Goal: Information Seeking & Learning: Understand process/instructions

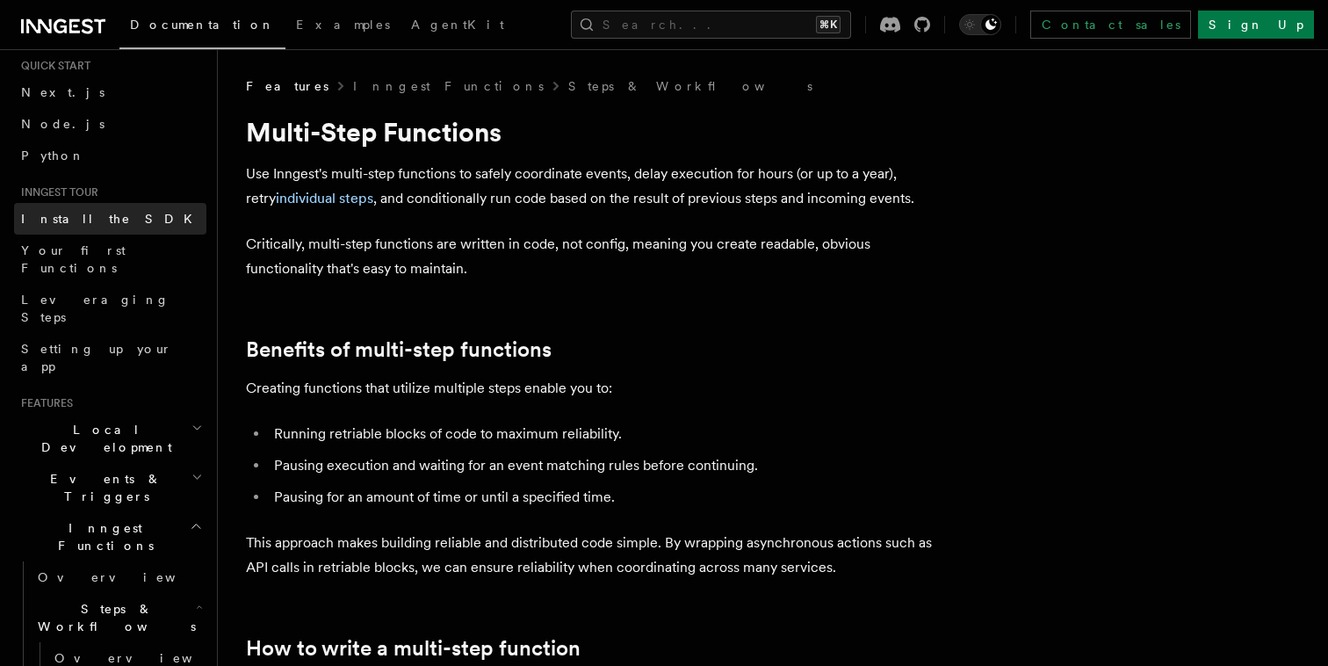
scroll to position [49, 0]
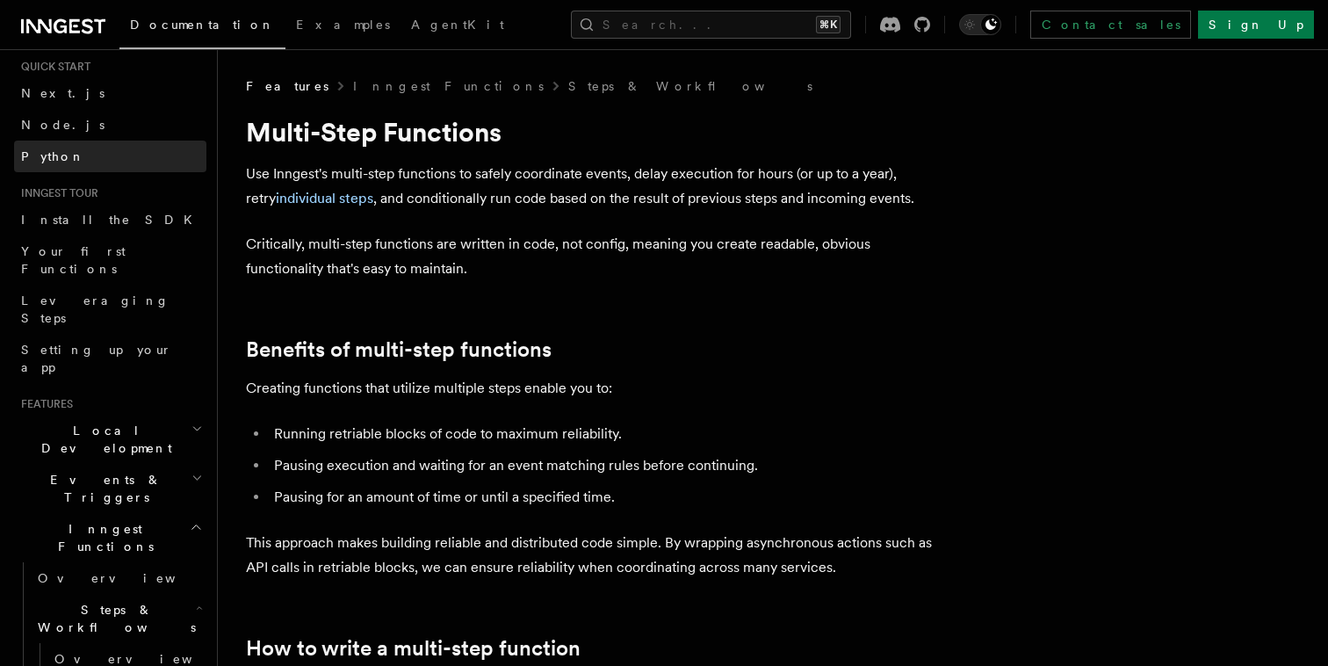
click at [102, 155] on link "Python" at bounding box center [110, 157] width 192 height 32
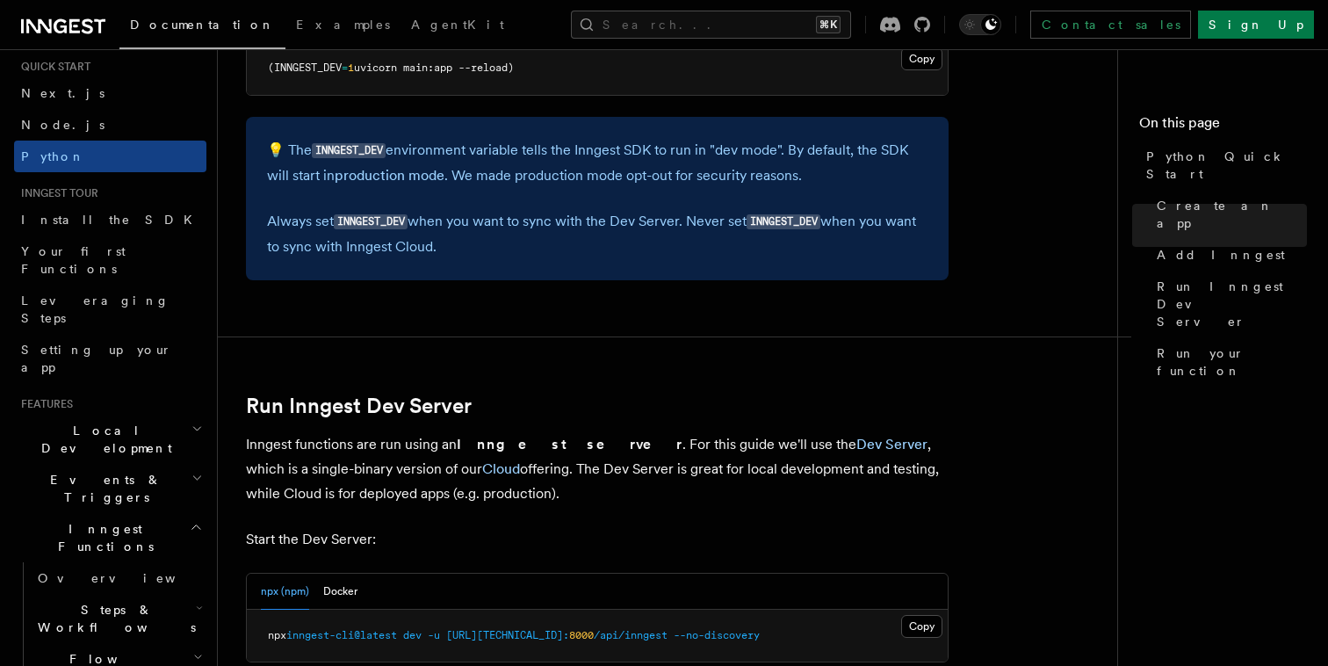
scroll to position [1882, 0]
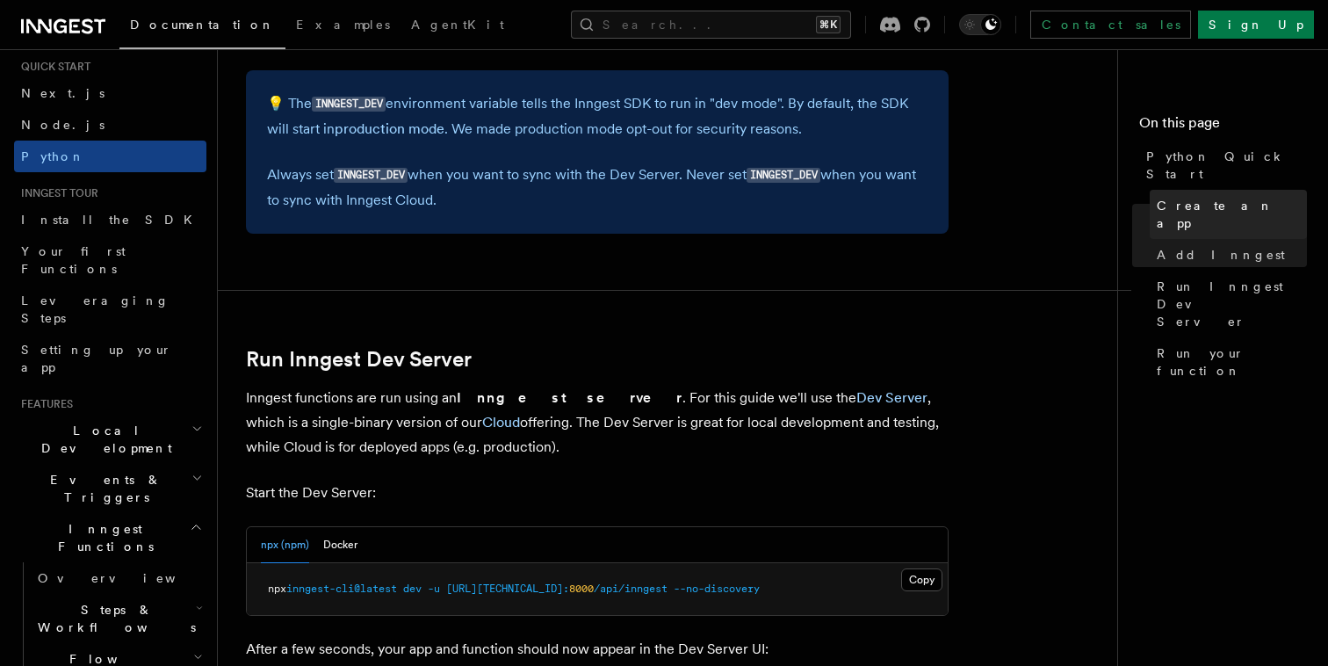
click at [1193, 197] on span "Create an app" at bounding box center [1232, 214] width 150 height 35
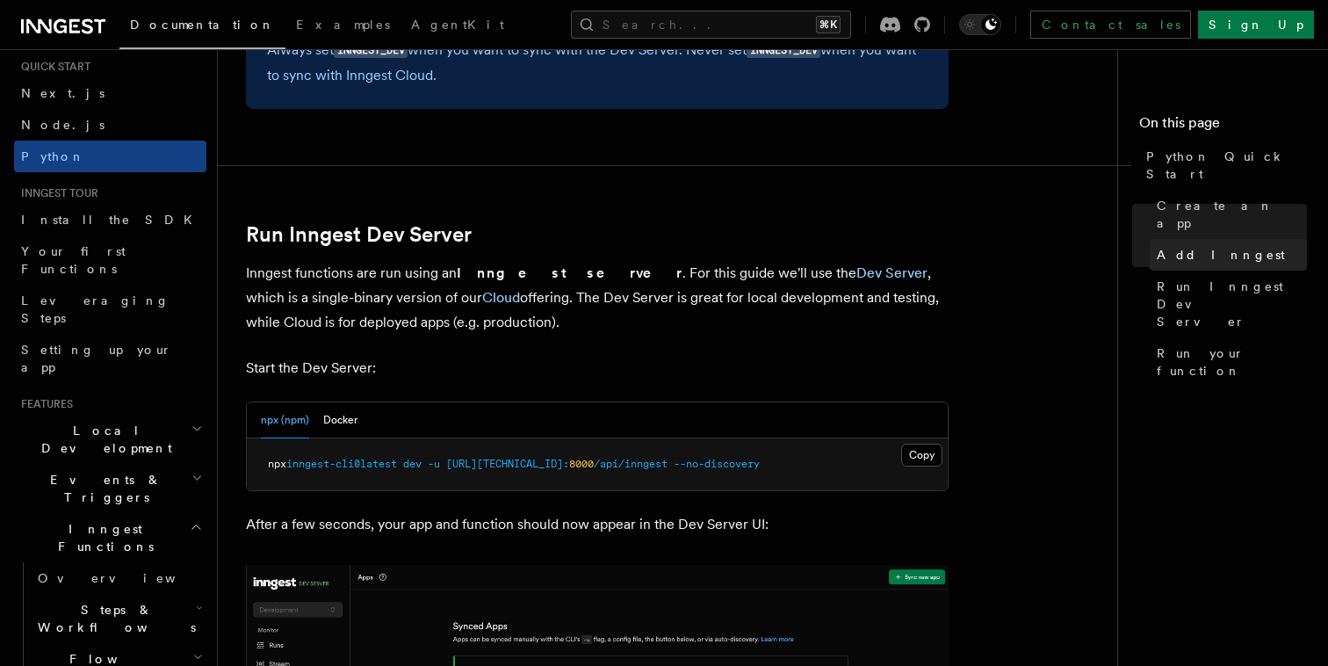
scroll to position [2037, 0]
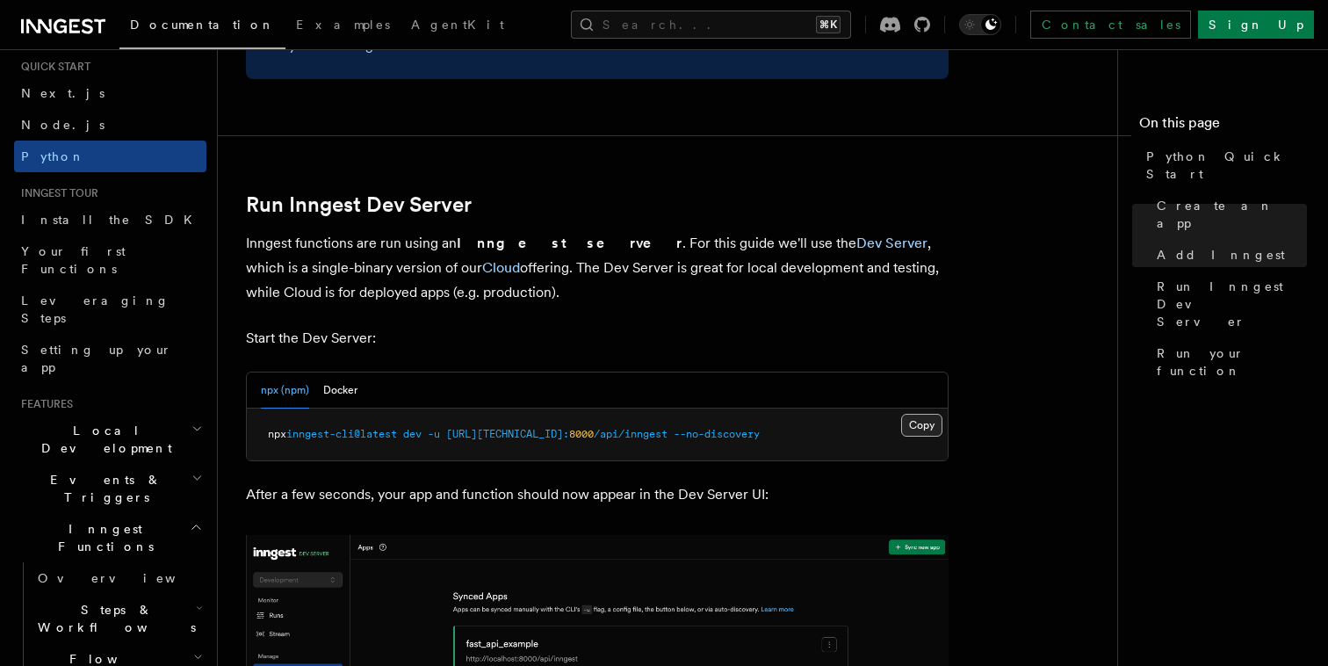
click at [923, 428] on button "Copy Copied" at bounding box center [921, 425] width 41 height 23
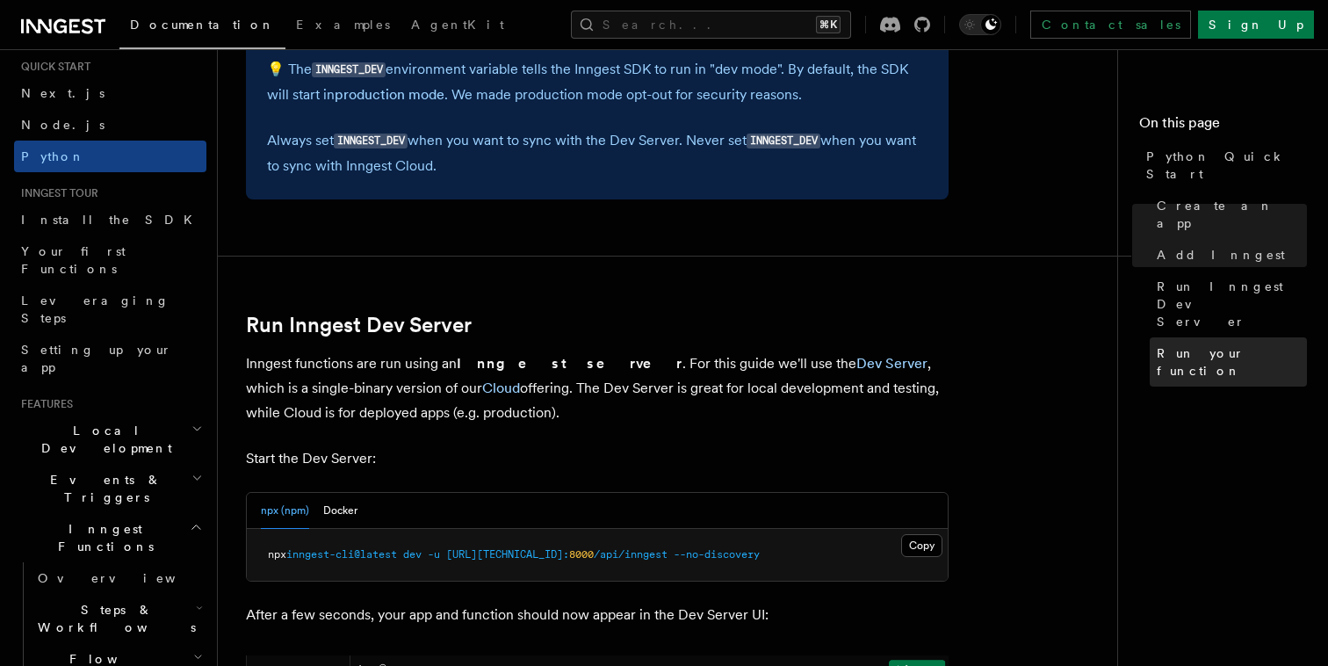
scroll to position [1988, 0]
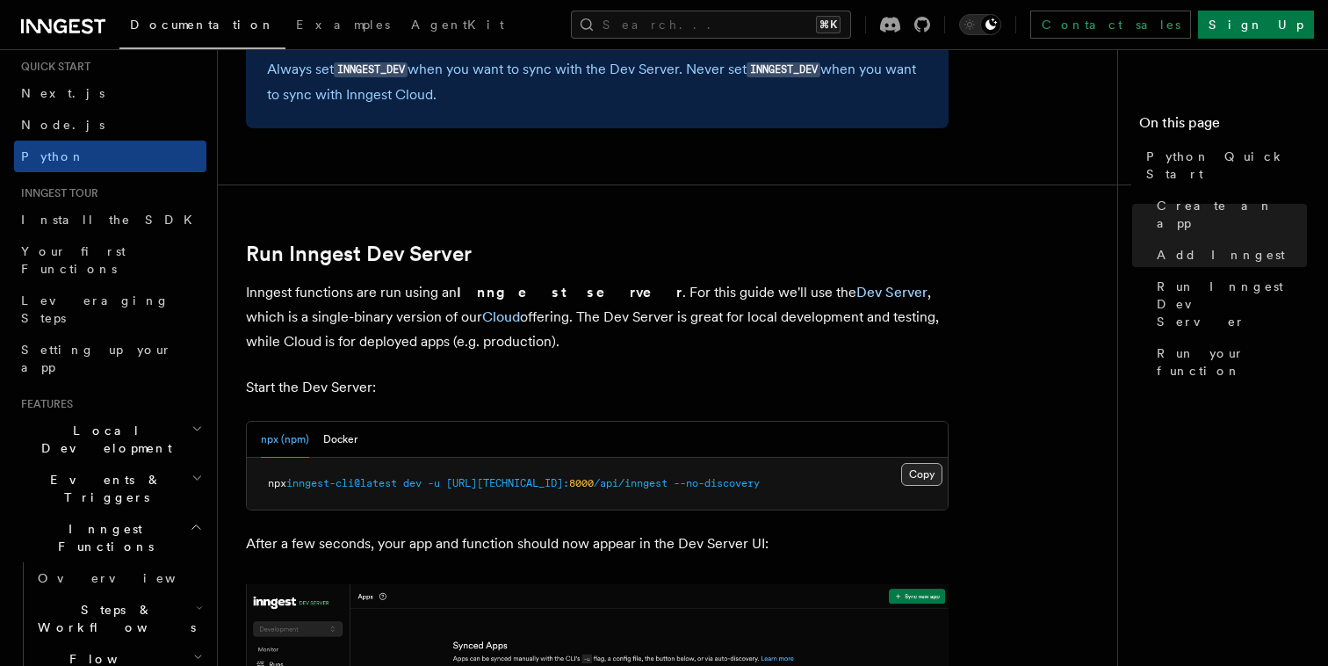
click at [923, 471] on button "Copy Copied" at bounding box center [921, 474] width 41 height 23
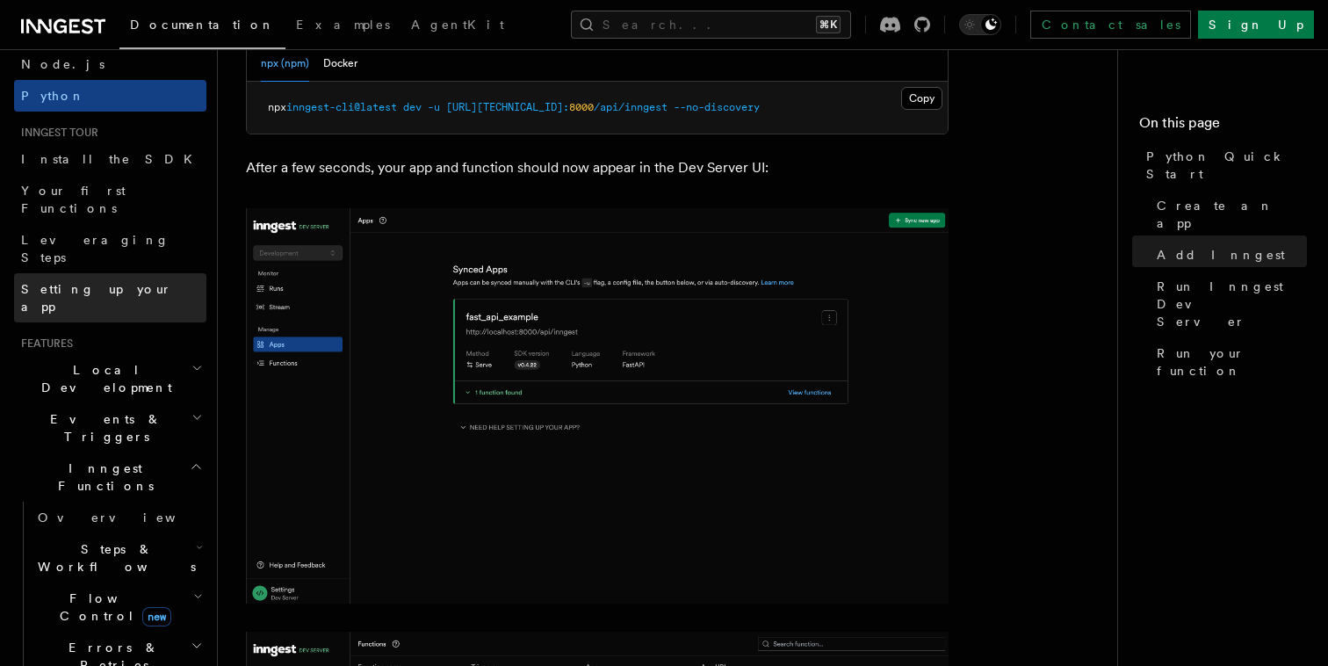
scroll to position [112, 0]
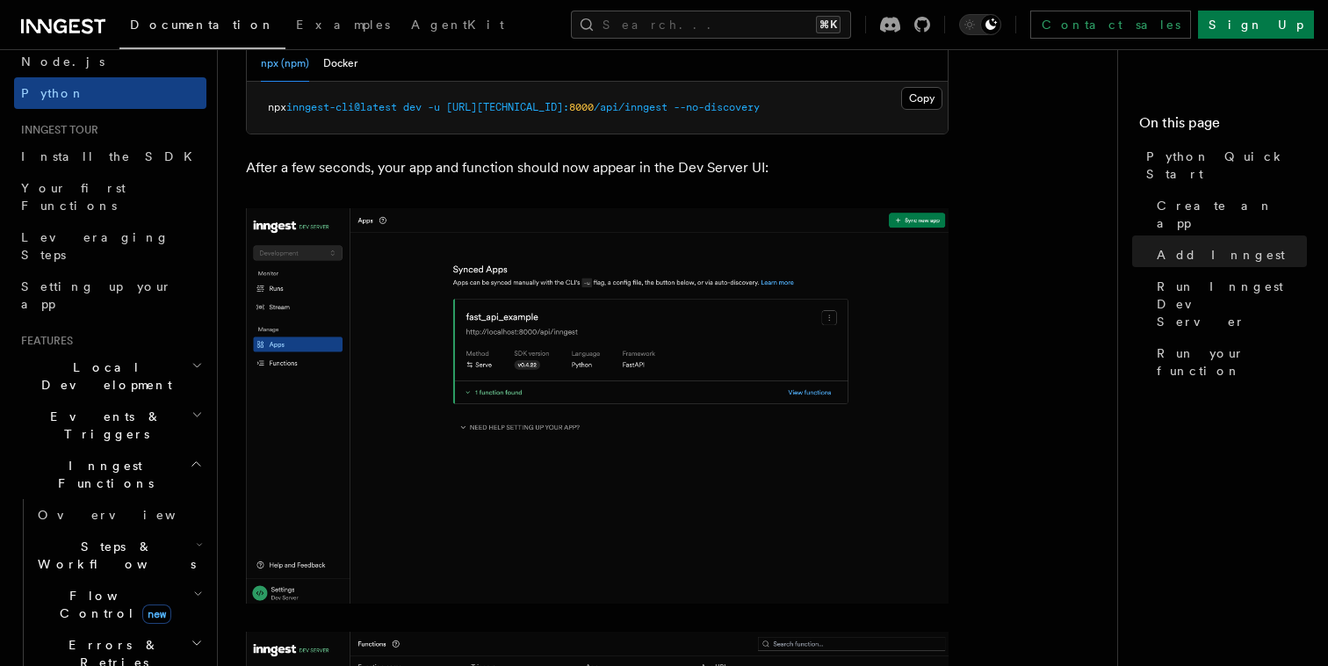
click at [191, 408] on icon "button" at bounding box center [196, 415] width 11 height 14
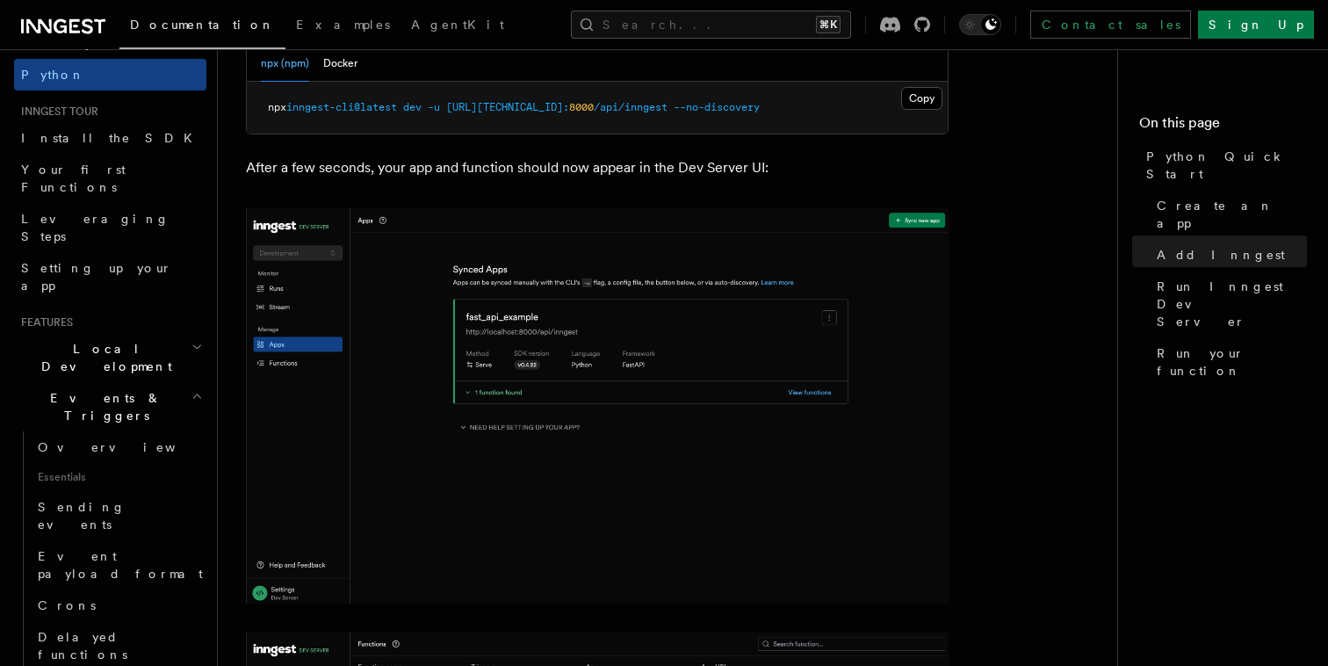
scroll to position [133, 0]
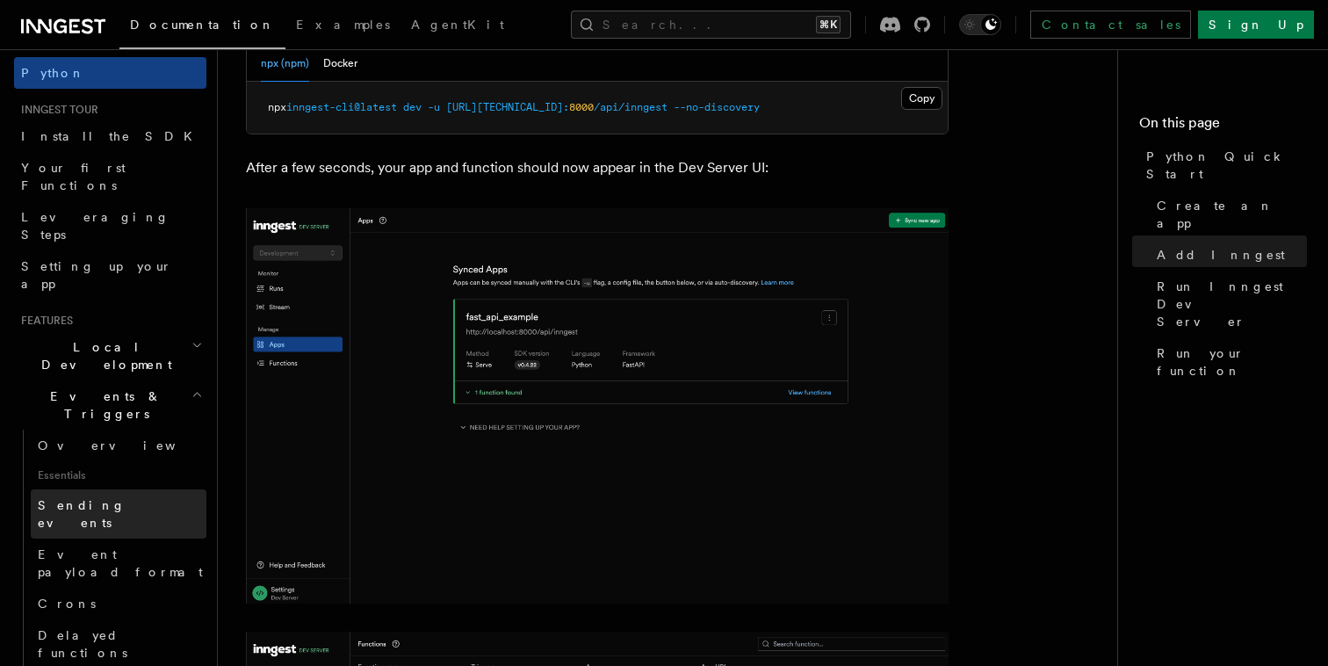
click at [131, 489] on link "Sending events" at bounding box center [119, 513] width 176 height 49
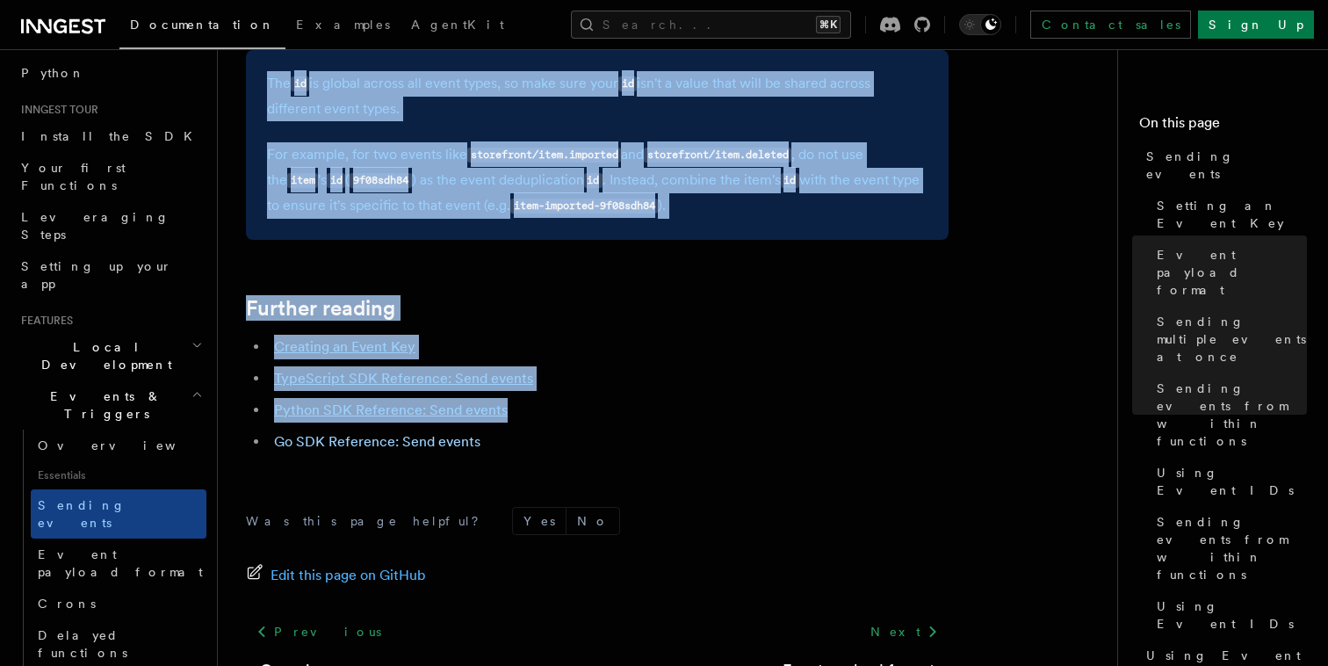
scroll to position [4795, 0]
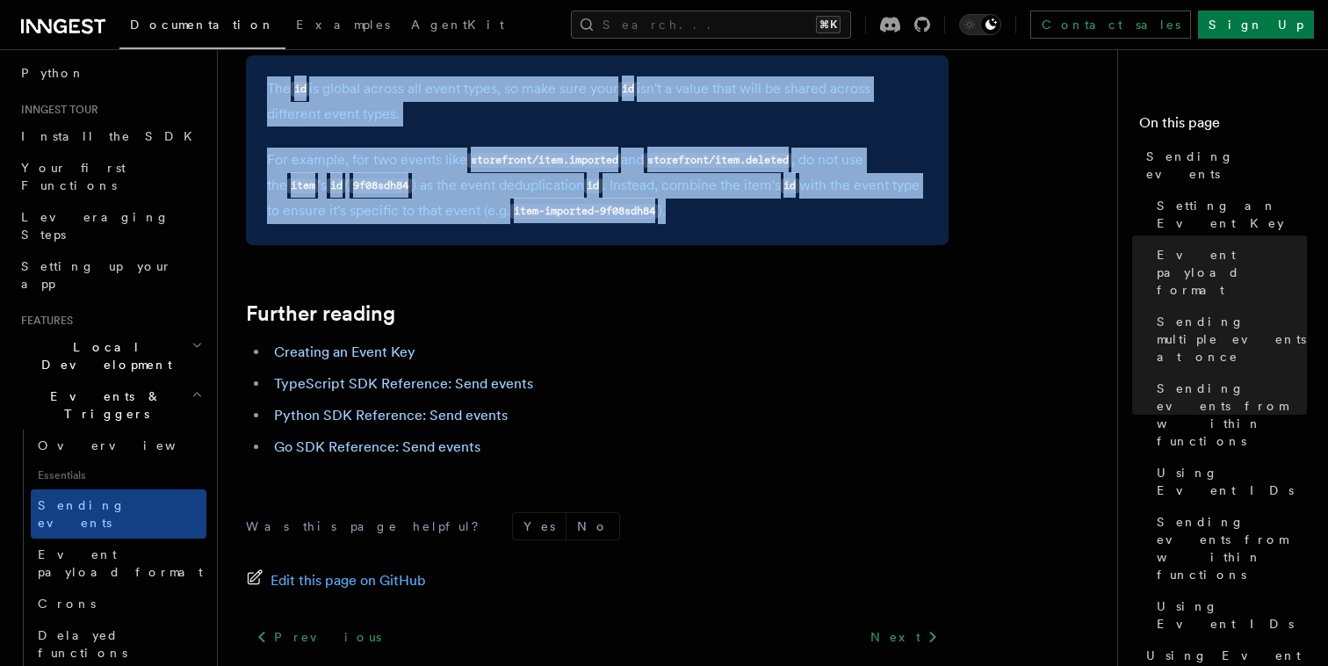
drag, startPoint x: 247, startPoint y: 123, endPoint x: 707, endPoint y: 205, distance: 467.4
copy article "Sending events To start, make sure you have installed the Inngest SDK . In orde…"
